Goal: Task Accomplishment & Management: Manage account settings

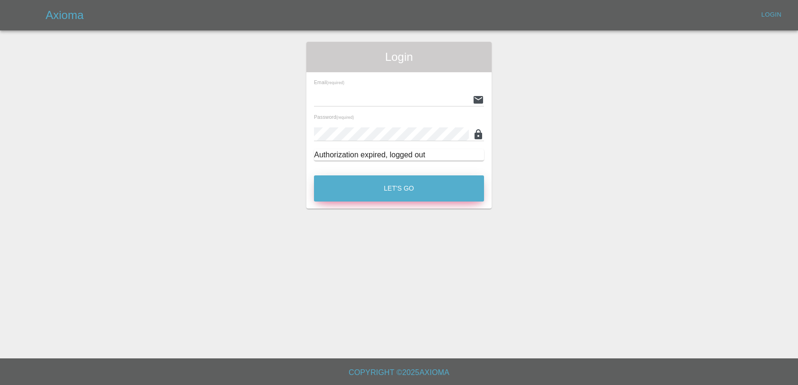
type input "lukasz@axioma.co.uk"
click at [423, 200] on button "Let's Go" at bounding box center [399, 188] width 170 height 26
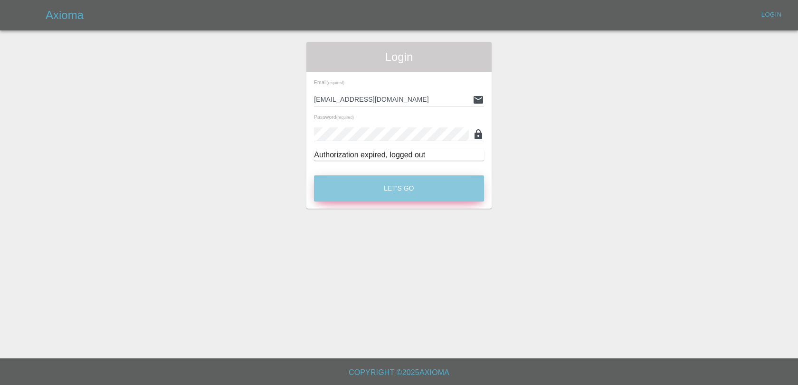
click at [427, 192] on button "Let's Go" at bounding box center [399, 188] width 170 height 26
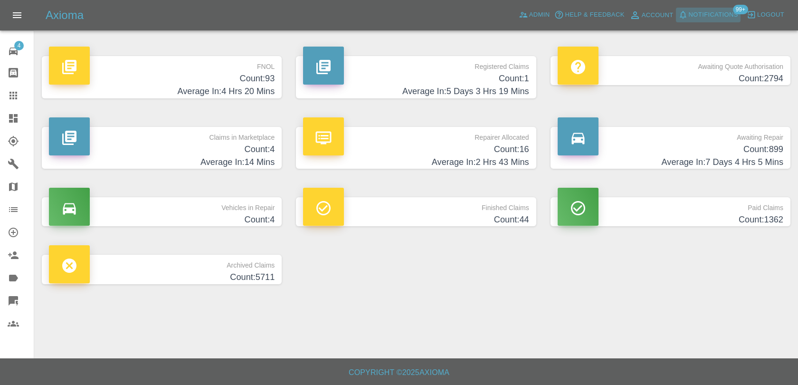
click at [704, 9] on span "Notifications" at bounding box center [712, 14] width 49 height 11
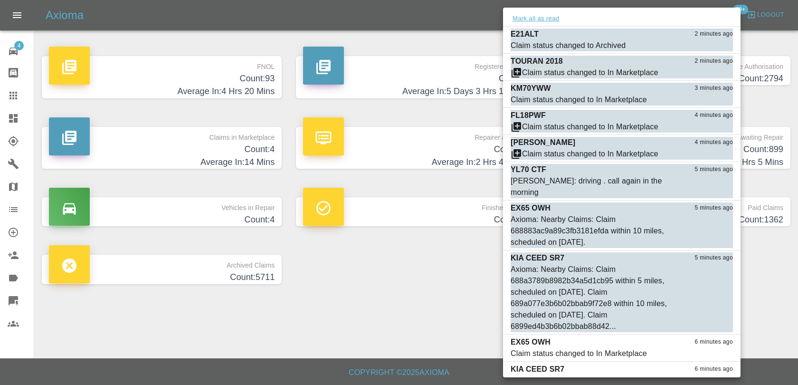
click at [534, 24] on button "Mark all as read" at bounding box center [535, 18] width 50 height 11
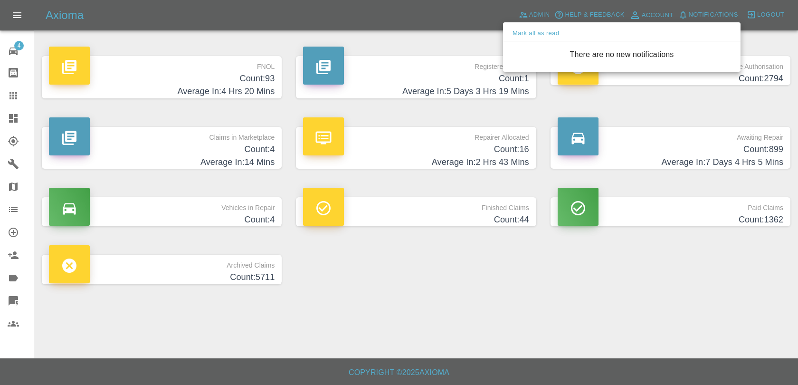
click at [475, 29] on div at bounding box center [399, 192] width 798 height 385
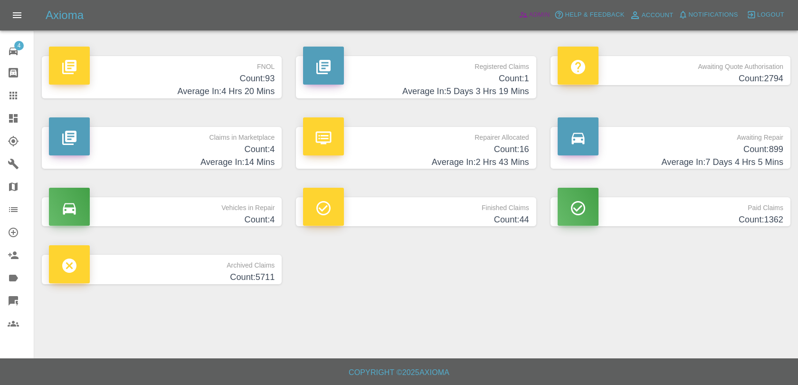
click at [523, 10] on icon at bounding box center [522, 14] width 9 height 9
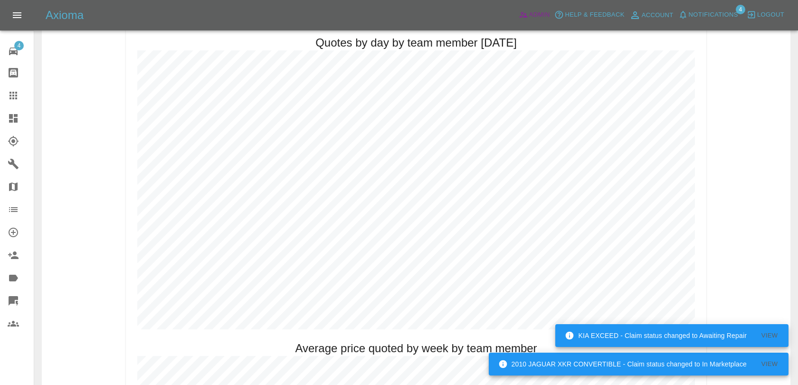
scroll to position [430, 0]
